Goal: Task Accomplishment & Management: Manage account settings

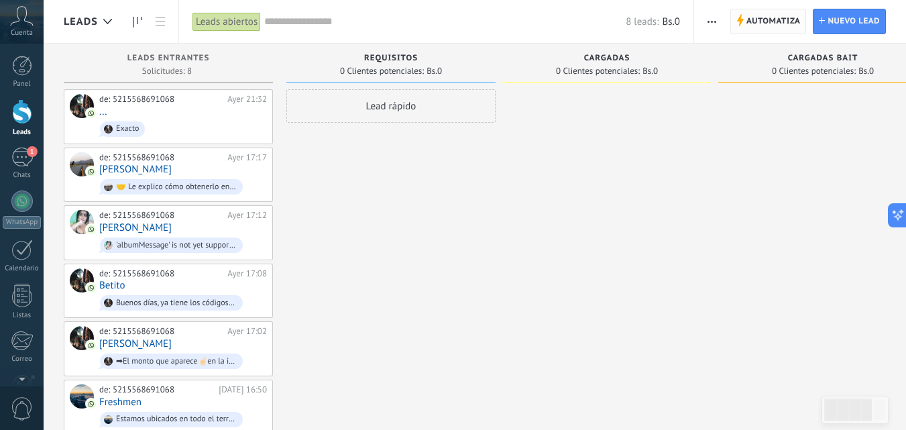
click at [762, 20] on span "Automatiza" at bounding box center [773, 21] width 54 height 24
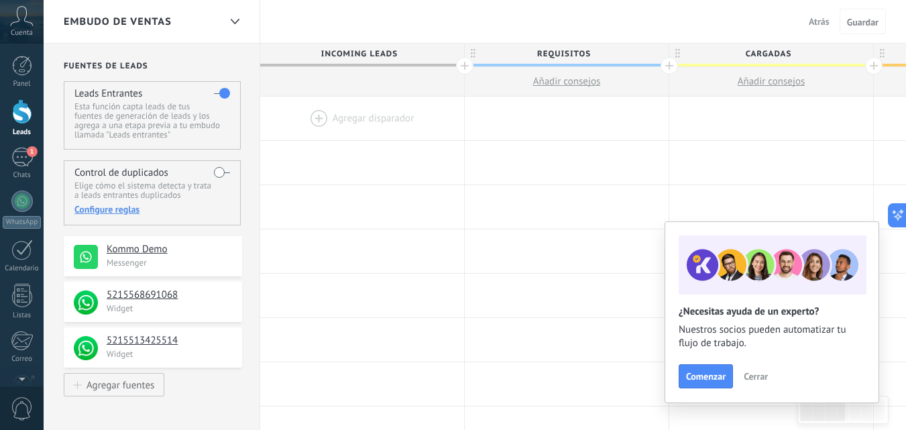
click at [21, 129] on div "Leads" at bounding box center [22, 132] width 39 height 9
